Goal: Check status: Check status

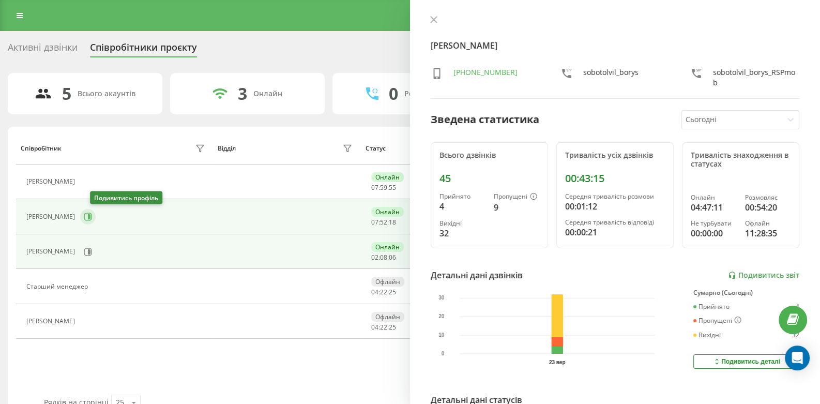
click at [91, 214] on icon at bounding box center [89, 216] width 3 height 5
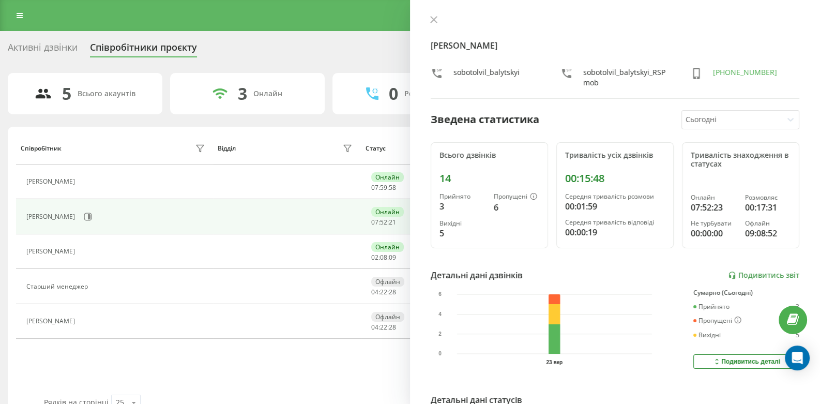
click at [432, 12] on div "[PERSON_NAME] sobotolvil_balytskyi sobotolvil_balytskyi_RSPmob [PHONE_NUMBER] З…" at bounding box center [615, 202] width 410 height 404
click at [435, 19] on icon at bounding box center [433, 19] width 7 height 7
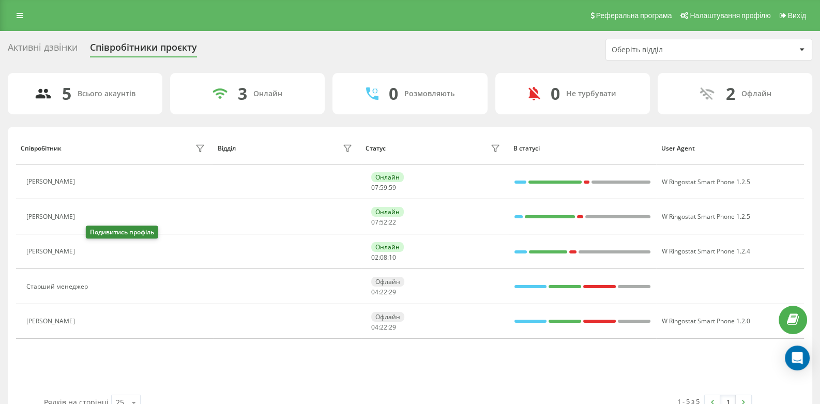
click at [91, 252] on icon at bounding box center [86, 252] width 8 height 8
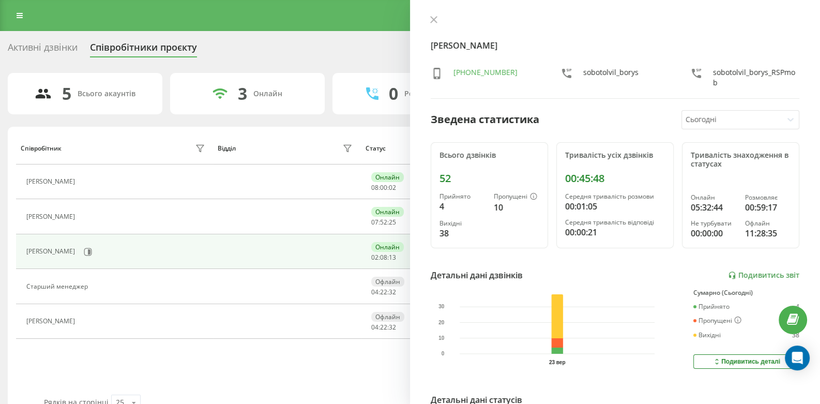
click at [435, 17] on icon at bounding box center [433, 19] width 7 height 7
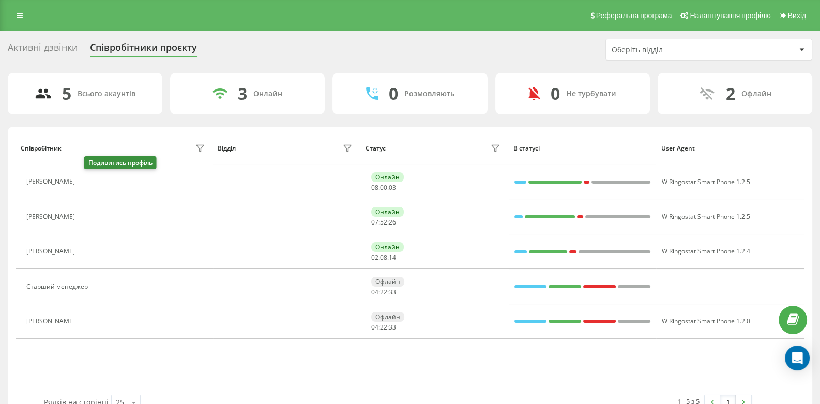
click at [89, 182] on icon at bounding box center [87, 181] width 3 height 5
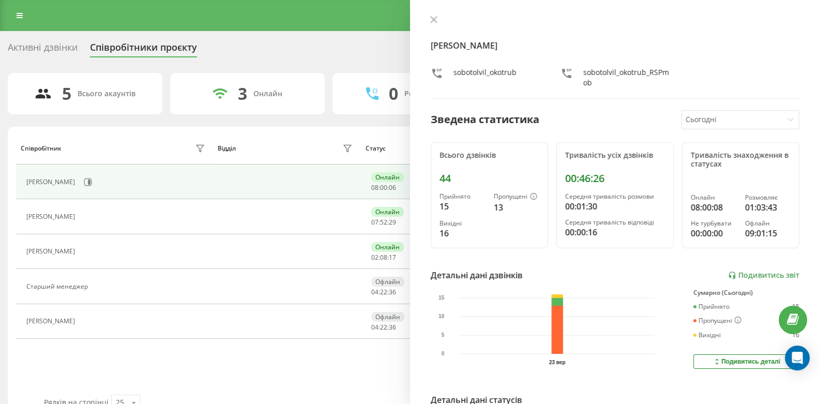
click at [433, 22] on icon at bounding box center [433, 19] width 7 height 7
